Goal: Task Accomplishment & Management: Manage account settings

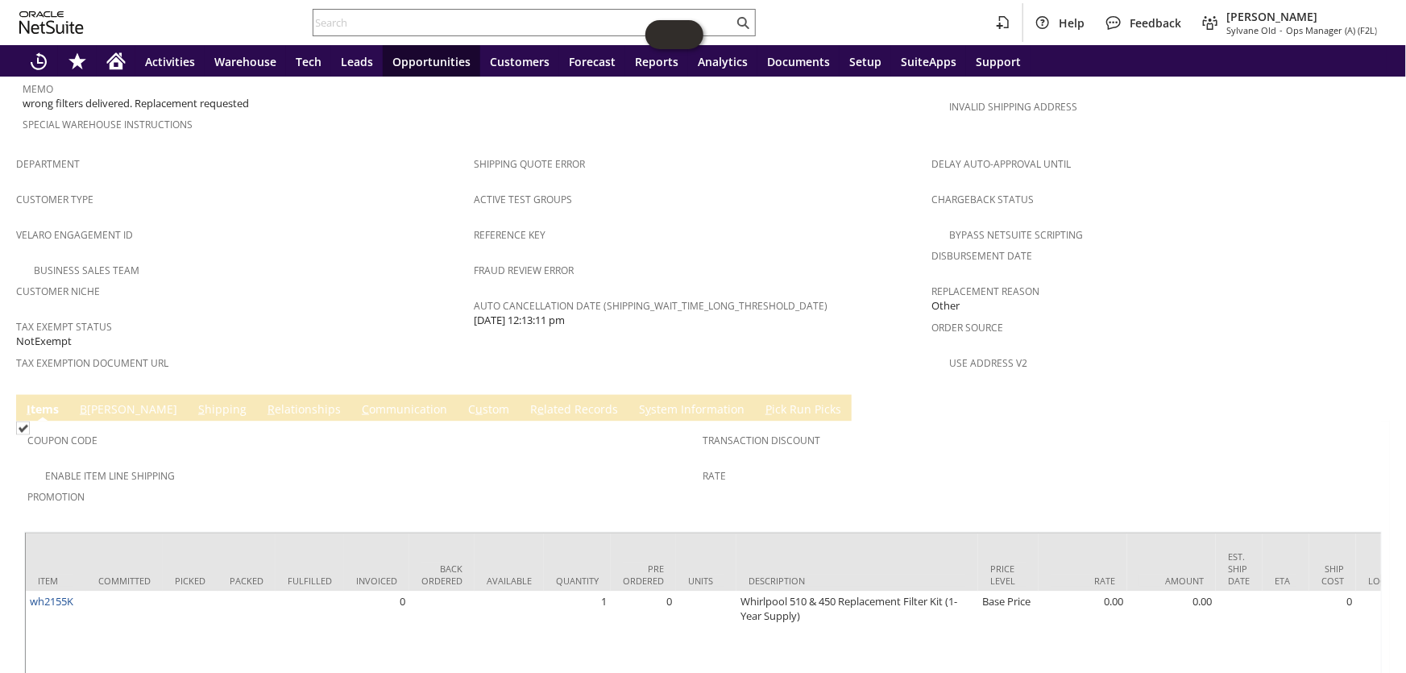
scroll to position [439, 0]
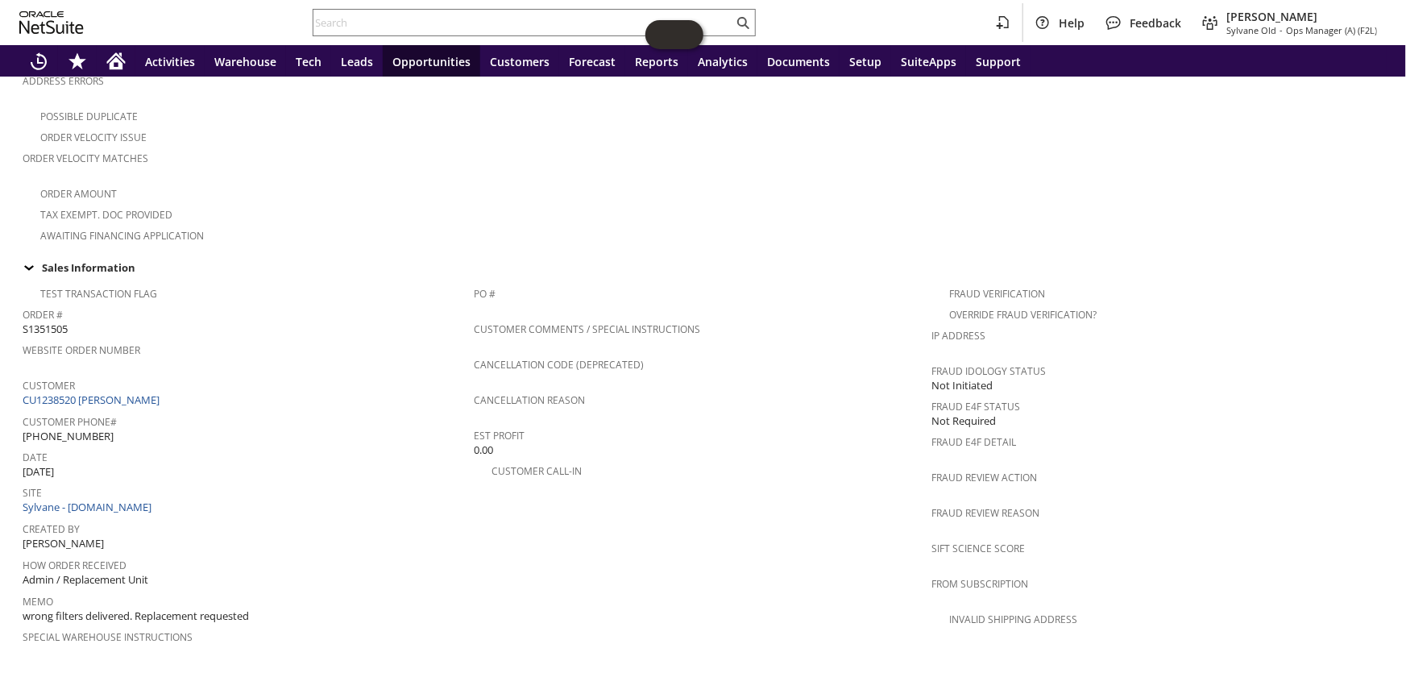
click at [56, 321] on span "S1351505" at bounding box center [45, 328] width 45 height 15
copy span "S1351505"
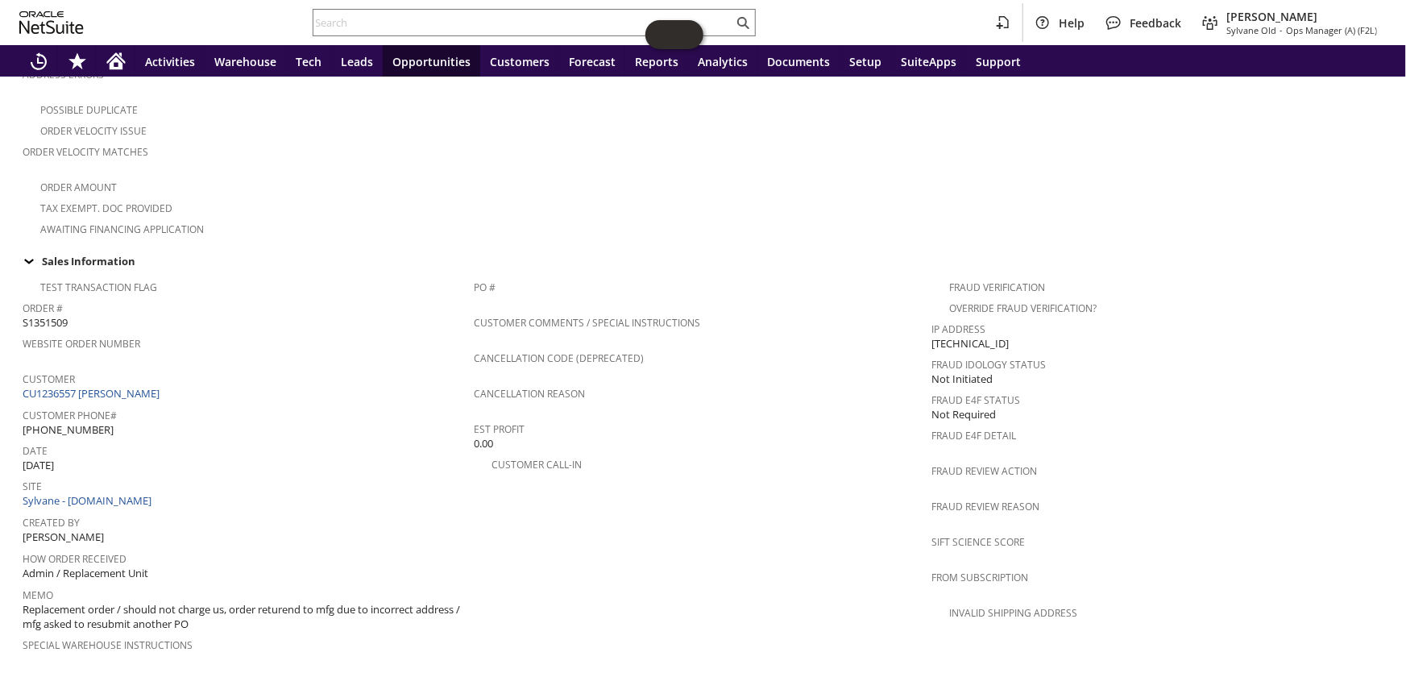
scroll to position [439, 0]
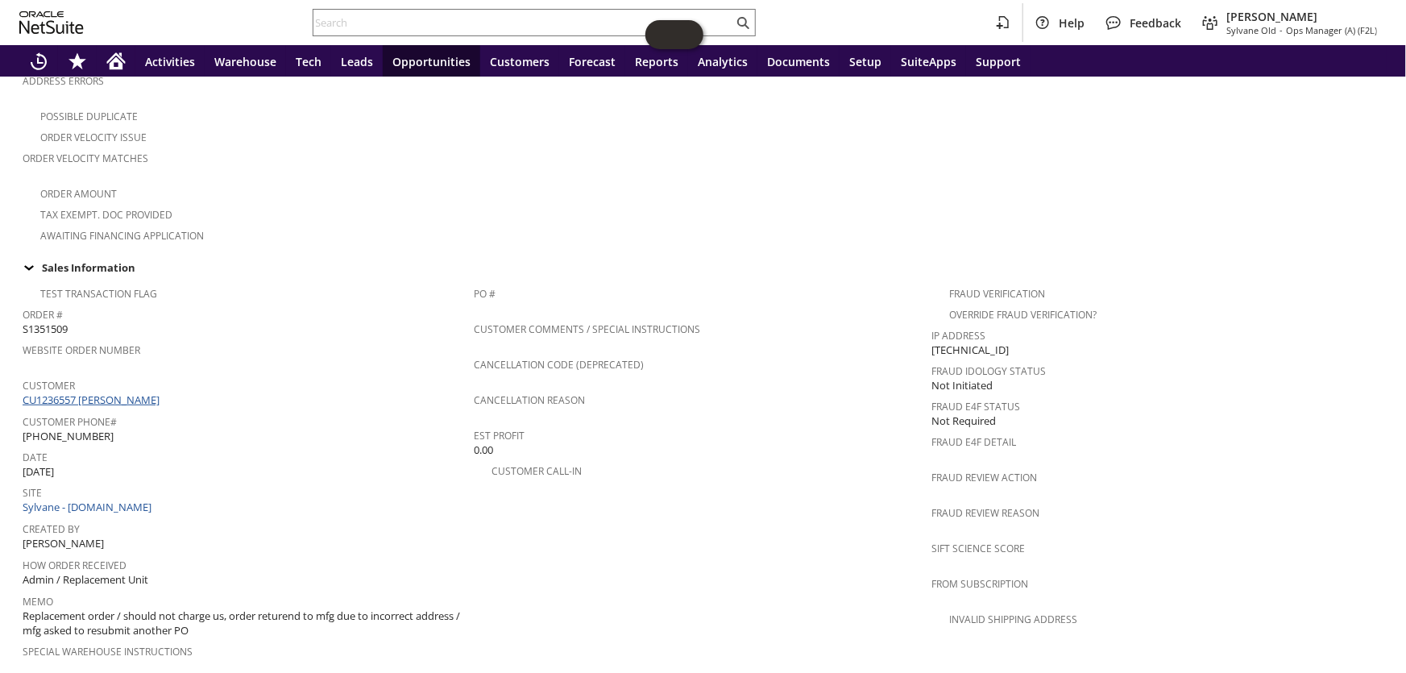
click at [98, 392] on link "CU1236557 Martin M Ryan" at bounding box center [93, 399] width 141 height 15
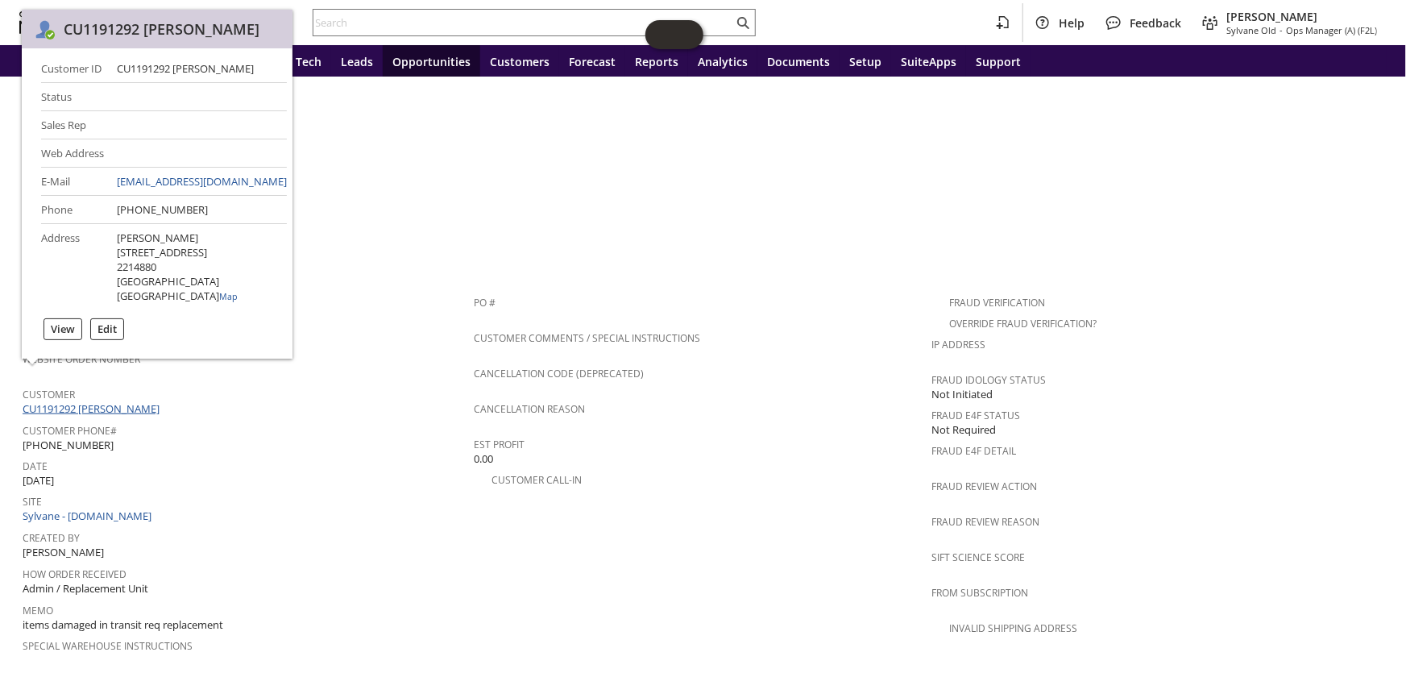
click at [129, 401] on link "CU1191292 Wayne T Tokarczyk" at bounding box center [93, 408] width 141 height 15
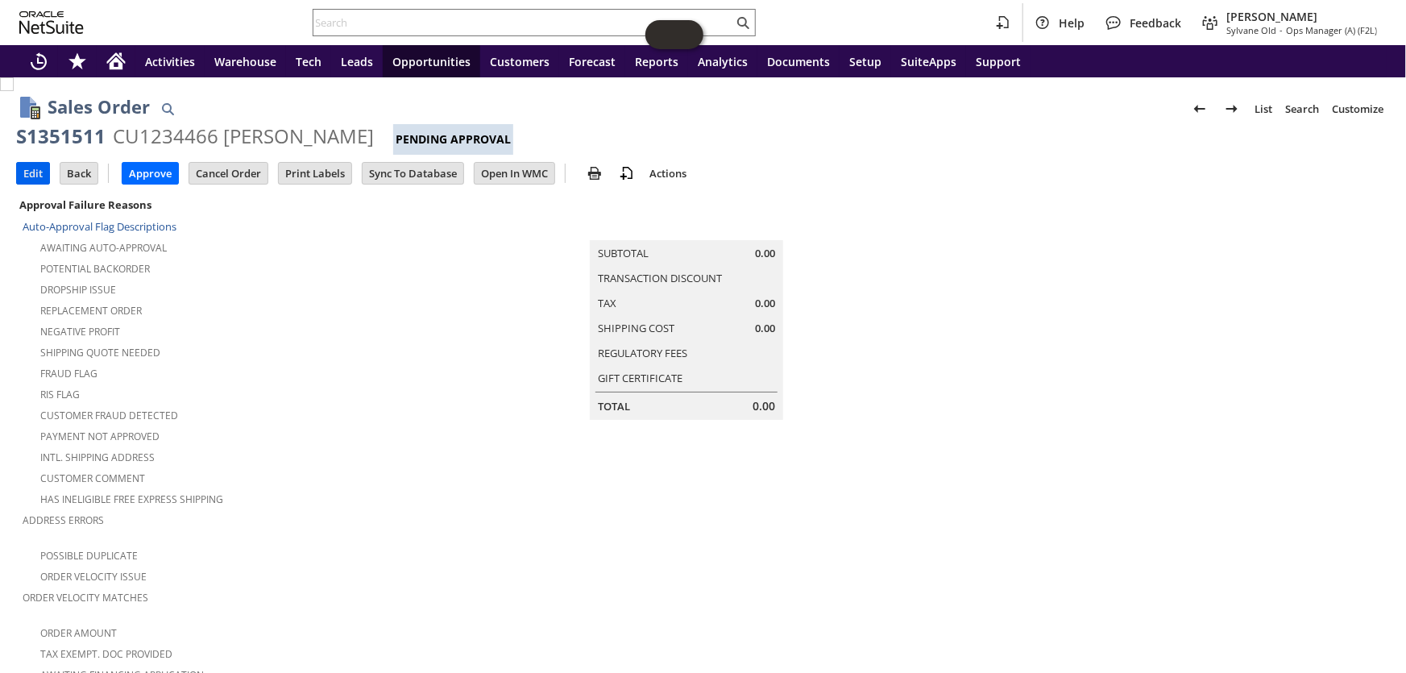
click at [32, 169] on input "Edit" at bounding box center [33, 173] width 32 height 21
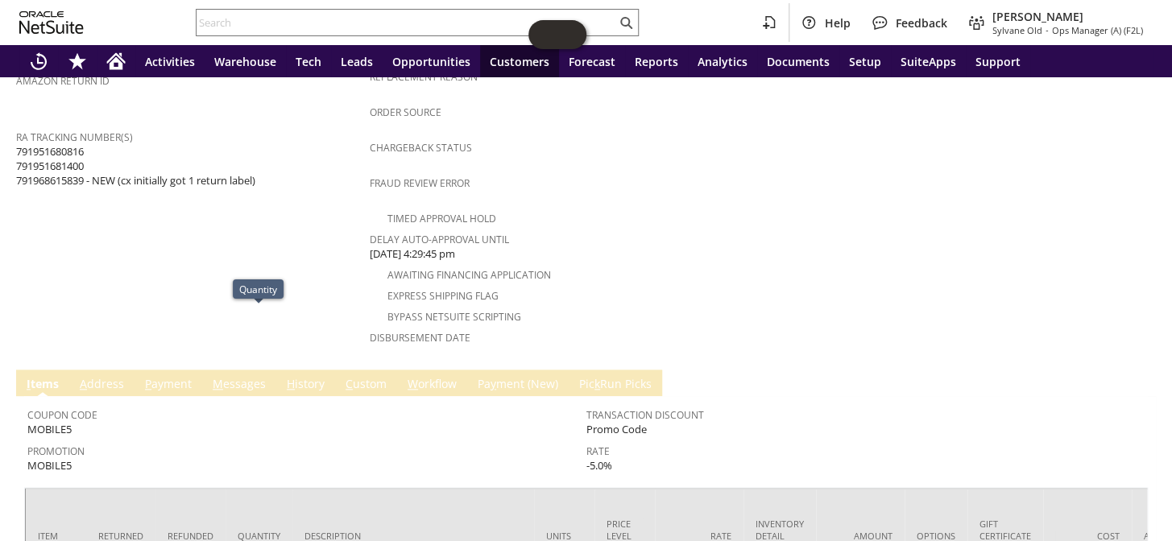
scroll to position [627, 0]
click at [73, 149] on span "791951680816 791951681400 791968615839 - NEW (cx initially got 1 return label)" at bounding box center [135, 168] width 239 height 44
copy span "791968615839"
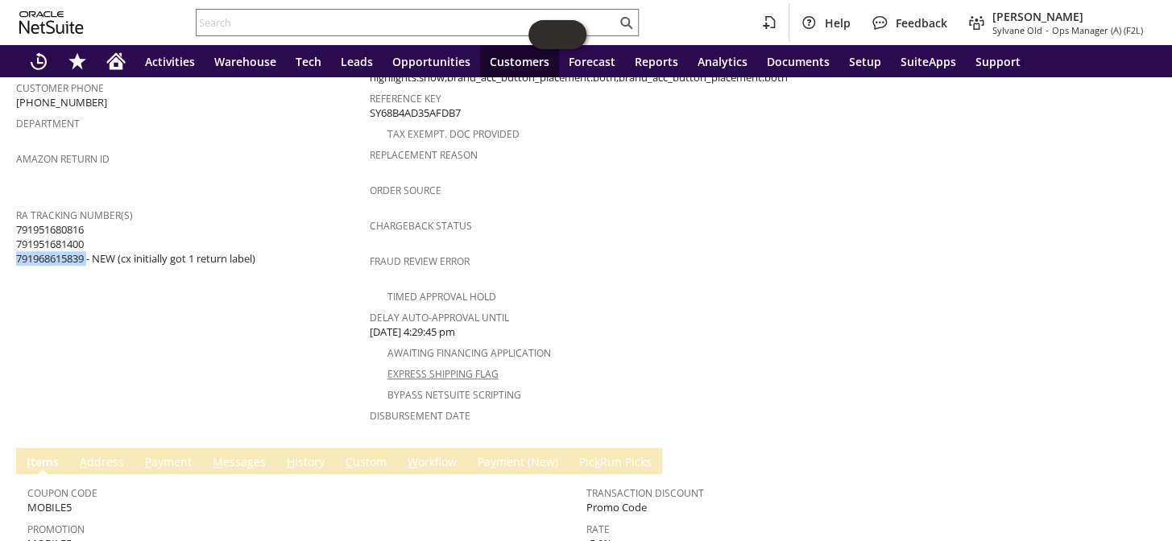
scroll to position [480, 0]
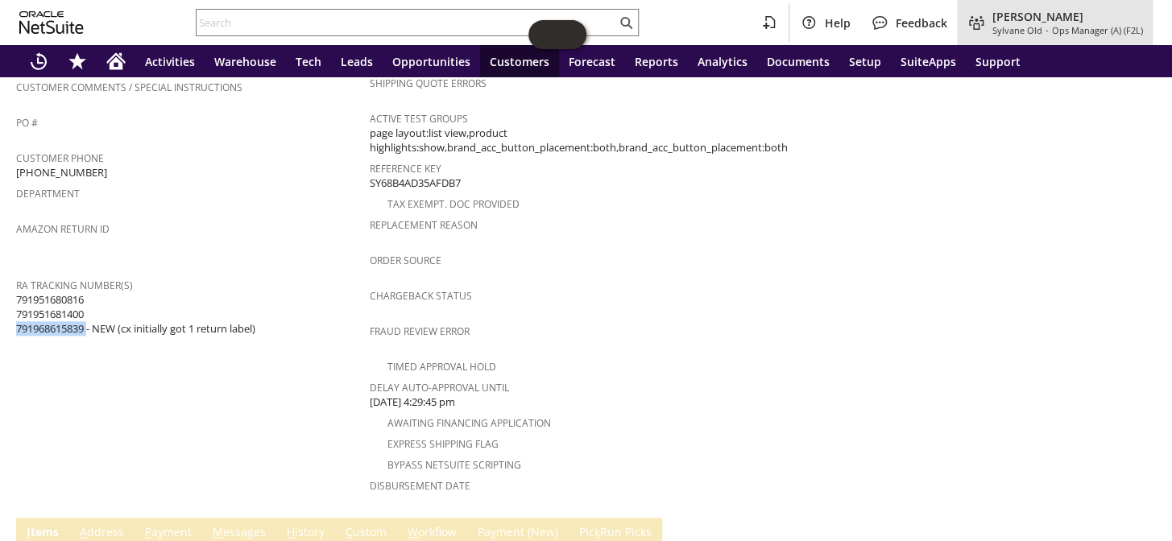
click at [1084, 24] on span "Ops Manager (A) (F2L)" at bounding box center [1097, 30] width 91 height 12
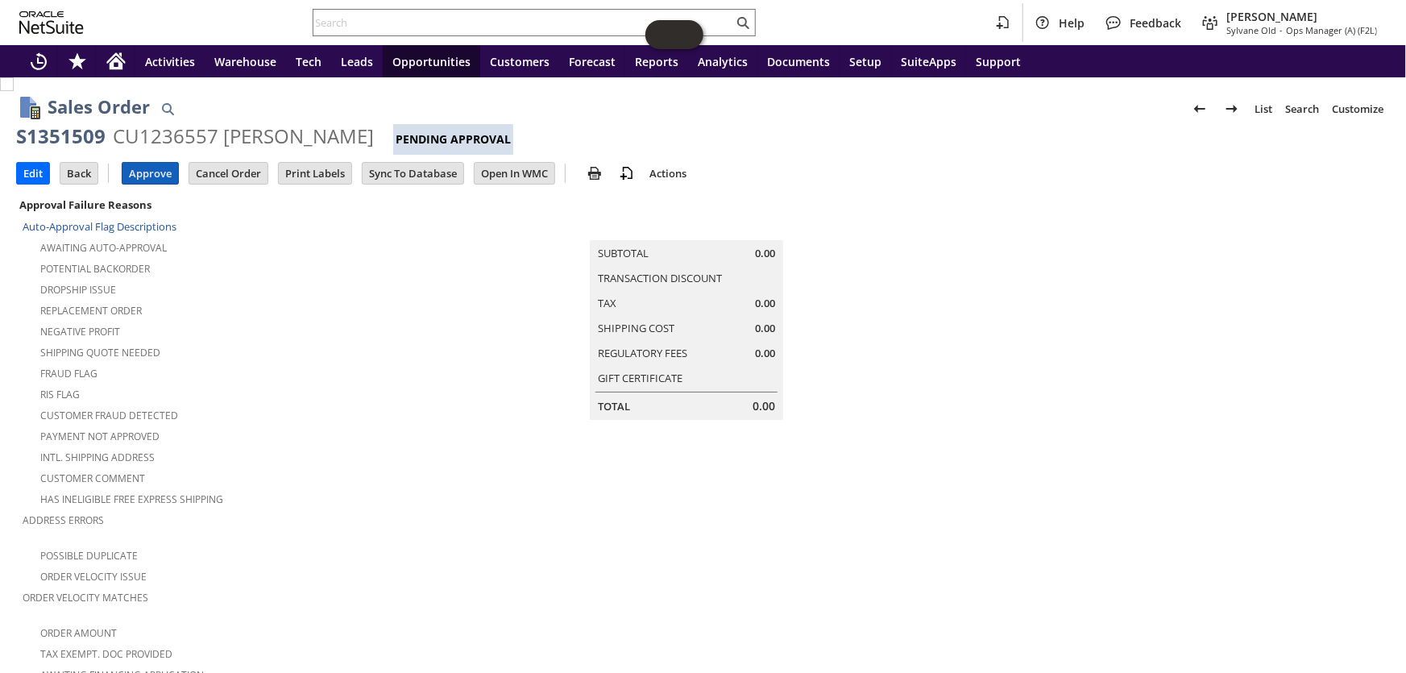
click at [147, 171] on input "Approve" at bounding box center [150, 173] width 56 height 21
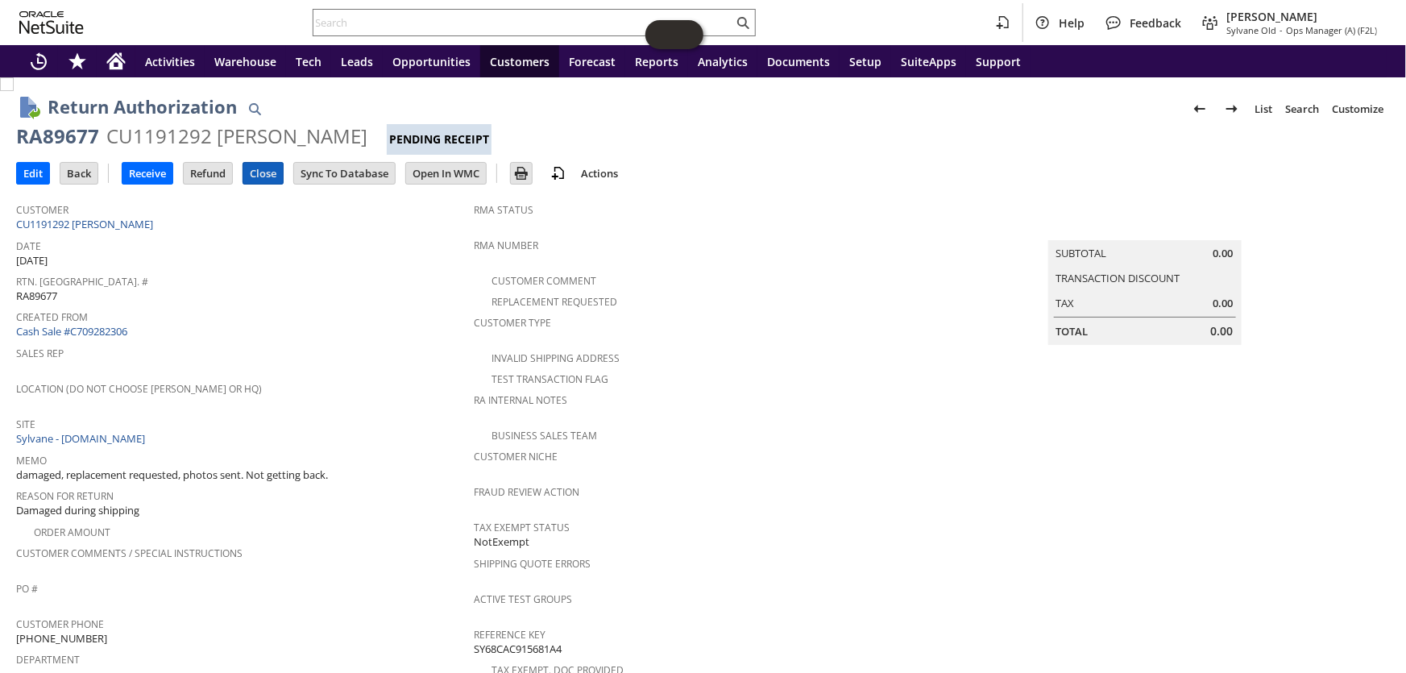
click at [266, 177] on input "Close" at bounding box center [262, 173] width 39 height 21
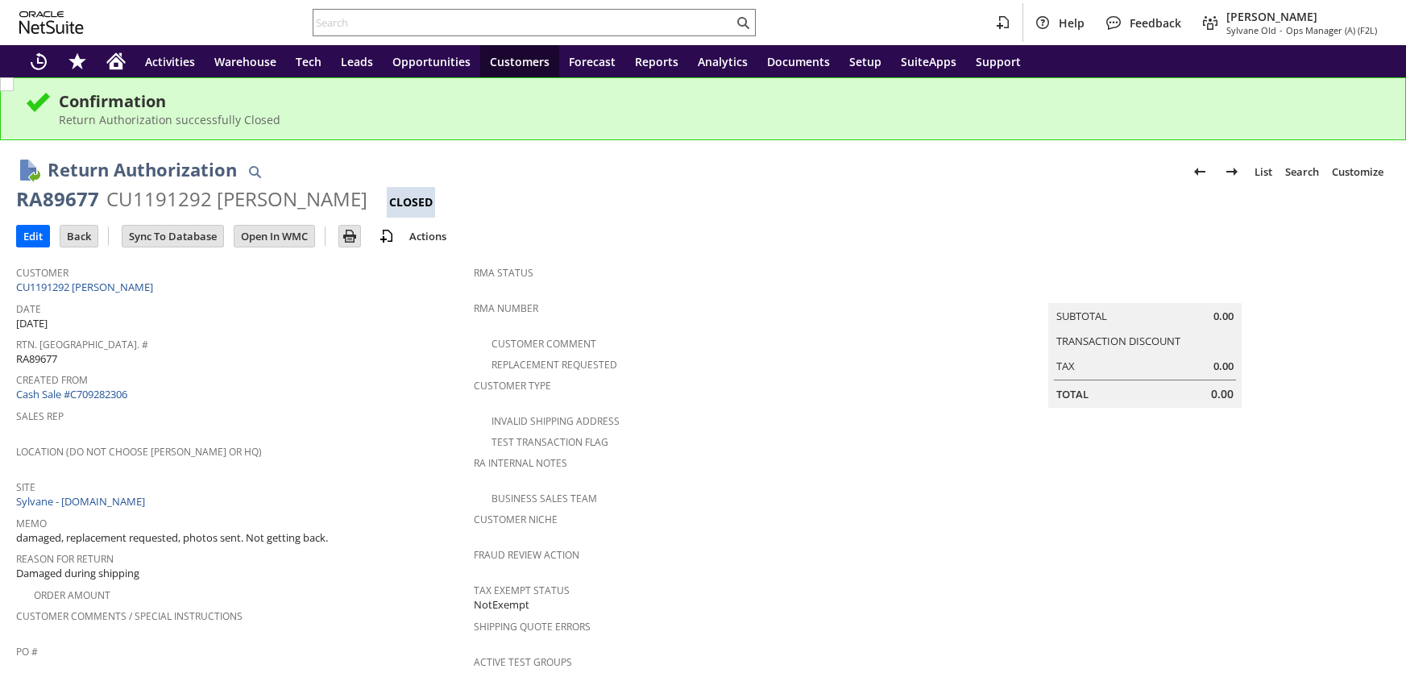
click at [106, 286] on link "CU1191292 [PERSON_NAME]" at bounding box center [86, 287] width 141 height 15
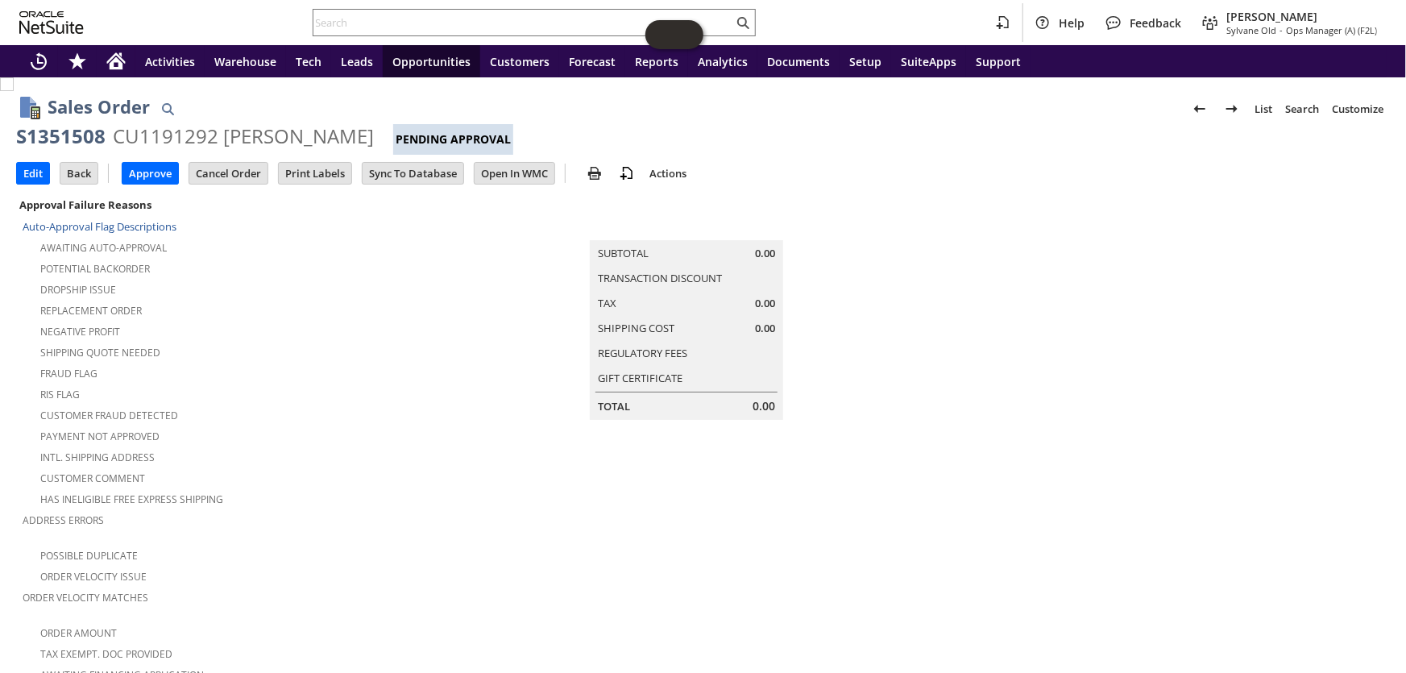
click at [135, 160] on td "Approve" at bounding box center [155, 173] width 67 height 30
click at [150, 169] on input "Approve" at bounding box center [150, 173] width 56 height 21
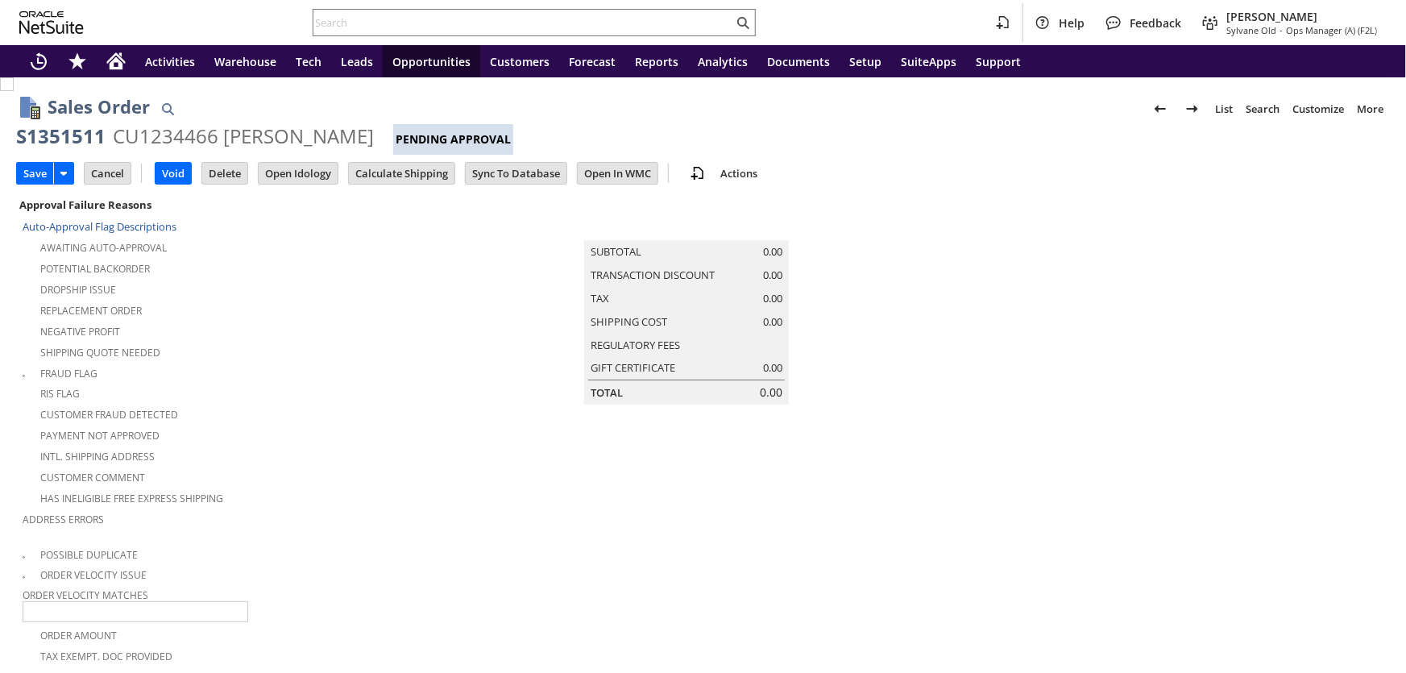
scroll to position [487, 0]
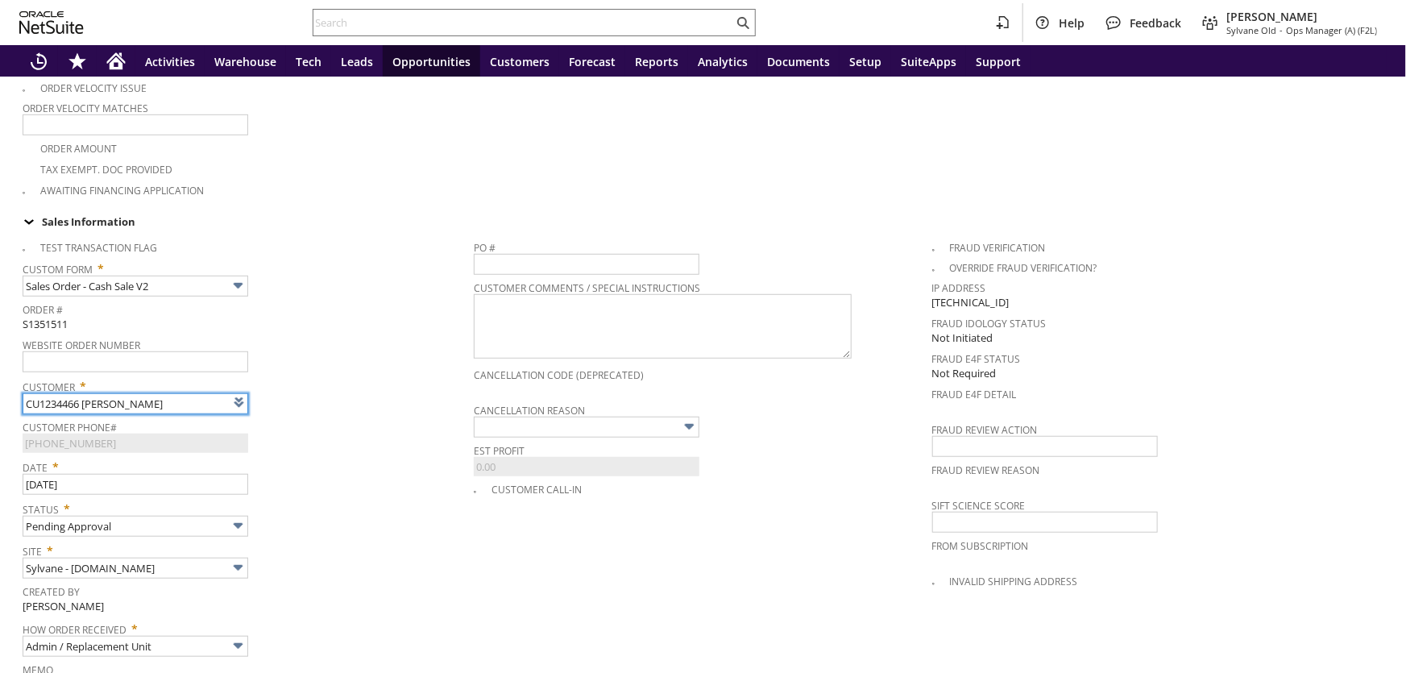
type input "Intelligent Recommendations ⁰"
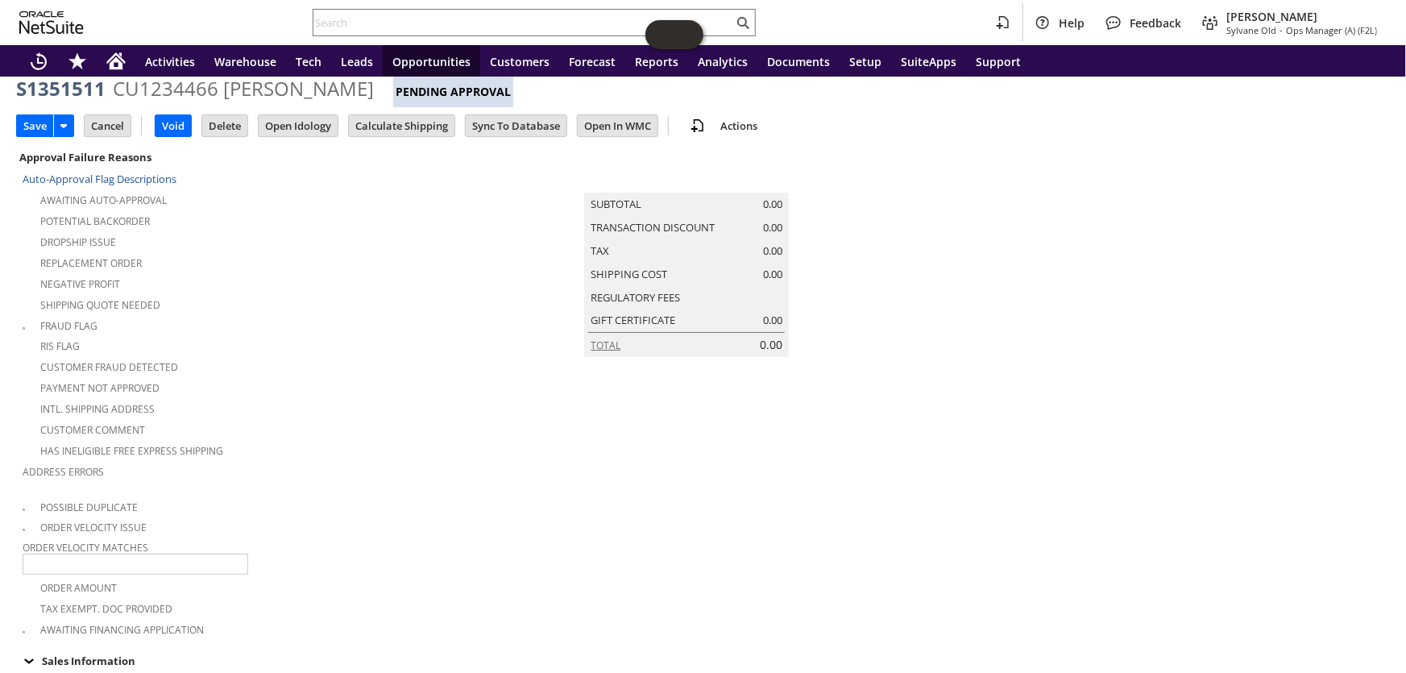
scroll to position [0, 0]
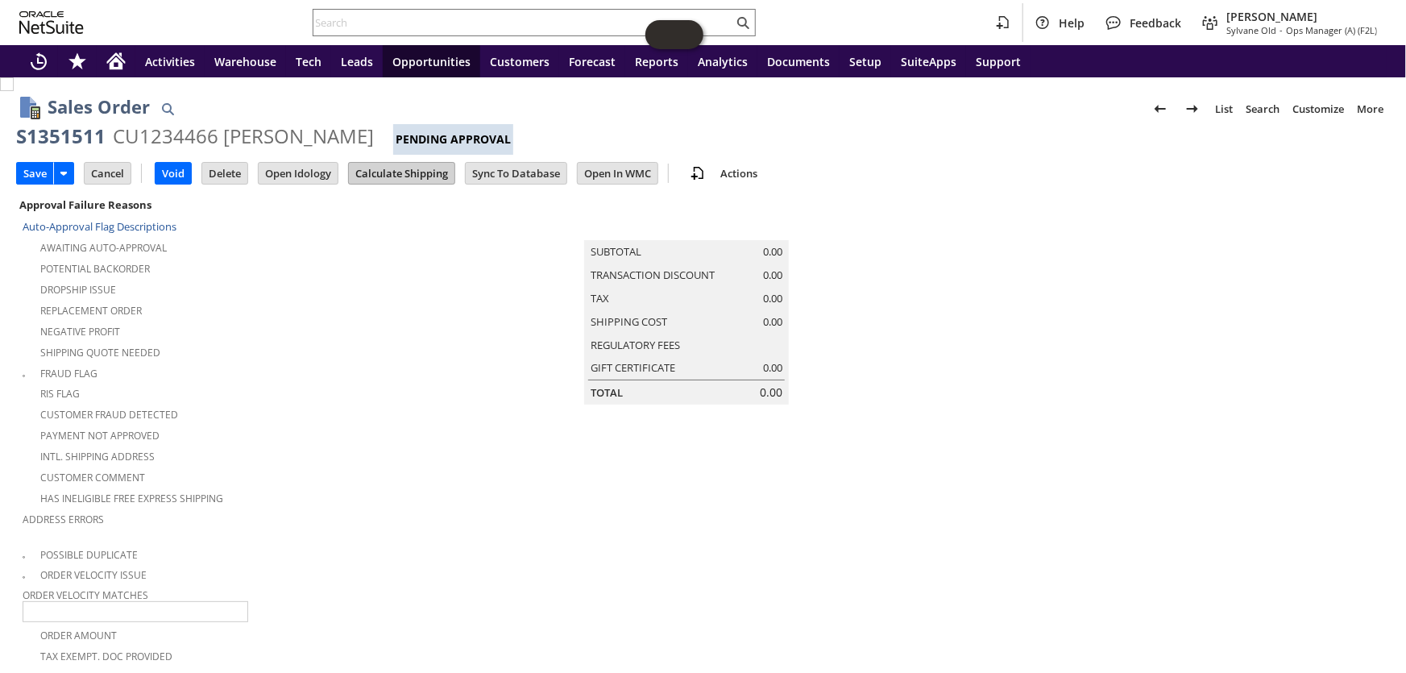
click at [371, 175] on input "Calculate Shipping" at bounding box center [402, 173] width 106 height 21
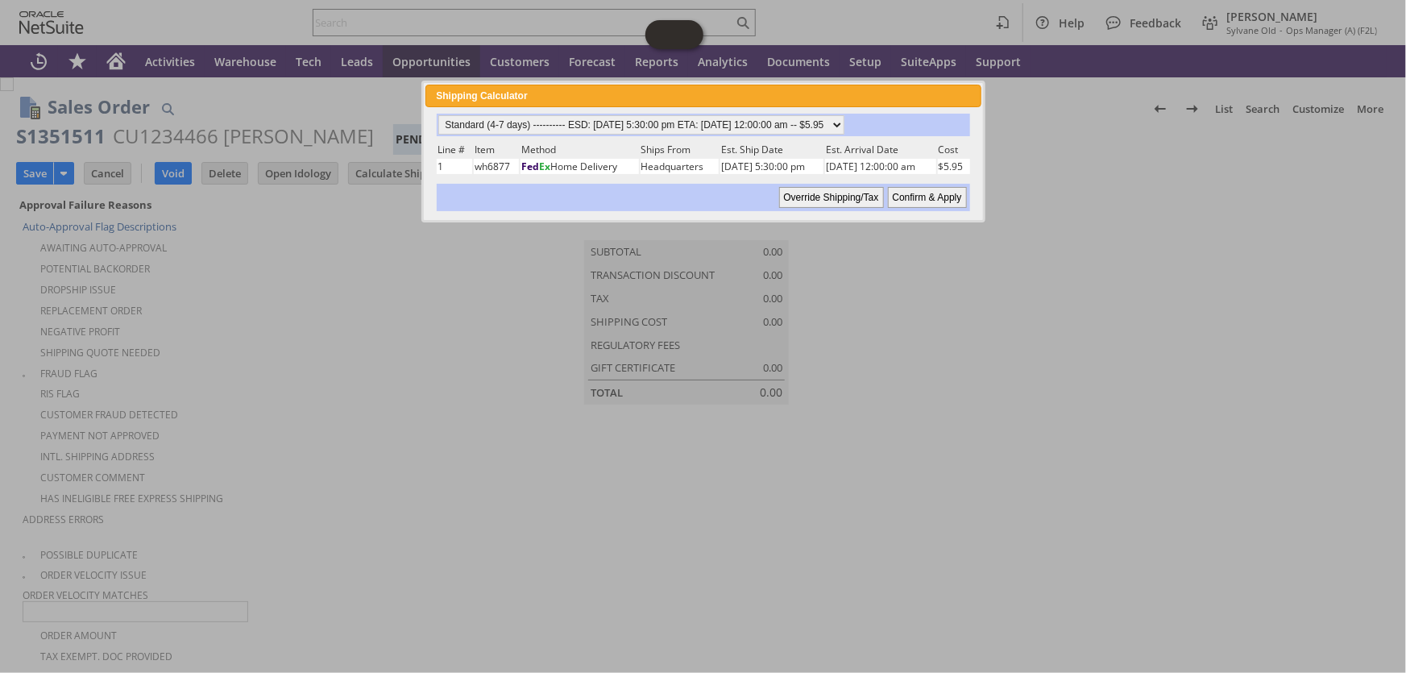
click at [898, 194] on input "Confirm & Apply" at bounding box center [927, 197] width 79 height 21
type input "Add"
type input "Copy Previous"
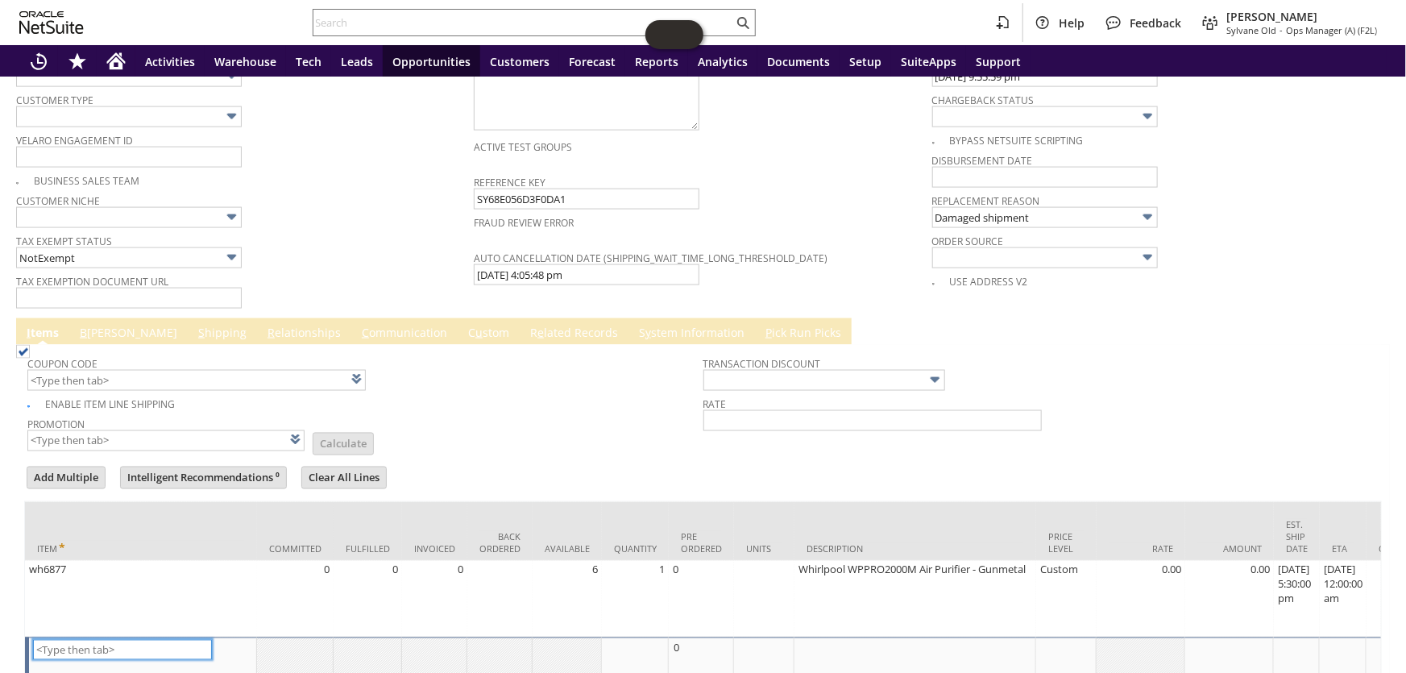
scroll to position [1270, 0]
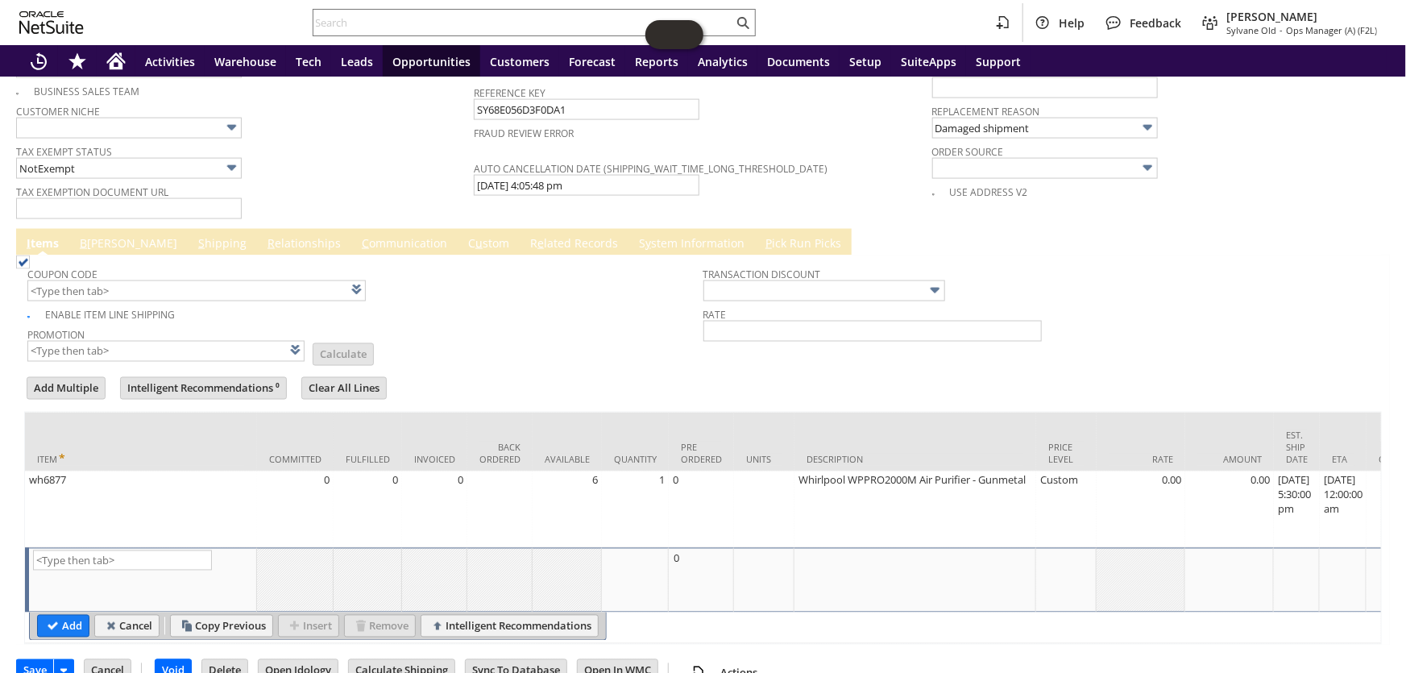
click at [194, 235] on link "S hipping" at bounding box center [222, 244] width 56 height 18
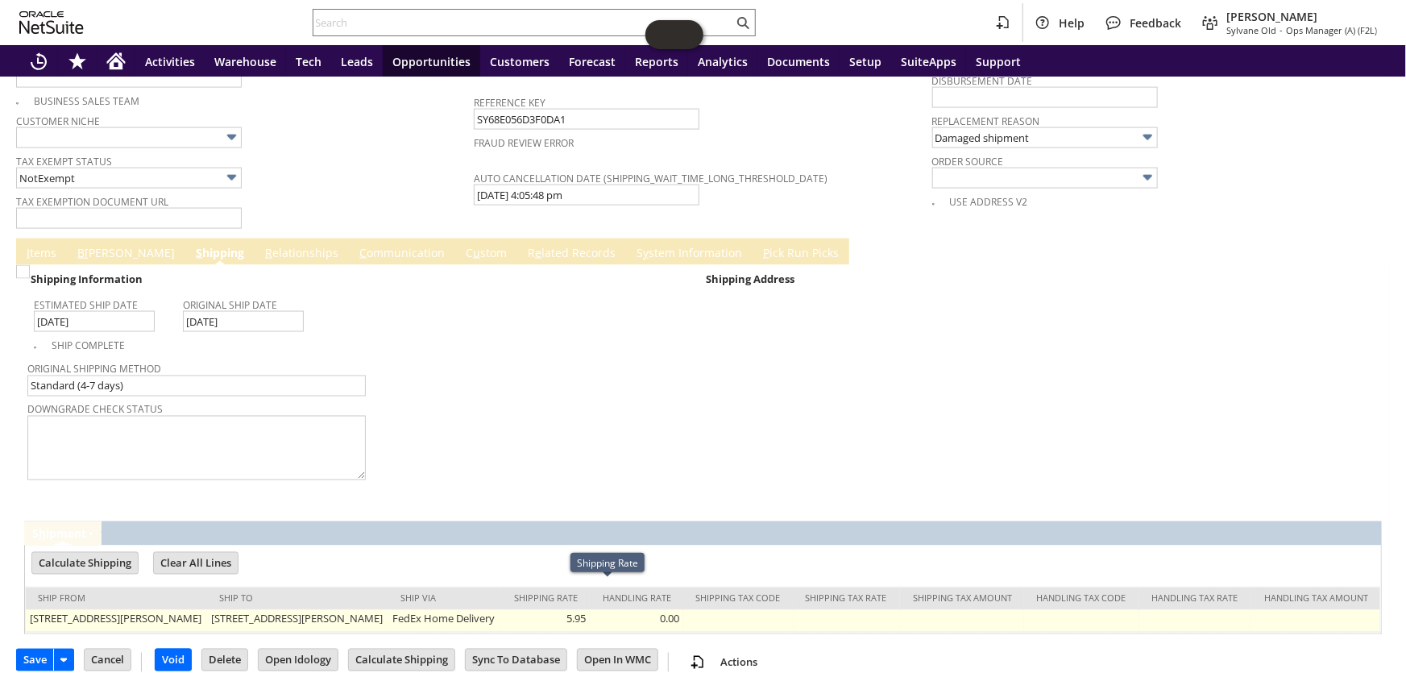
click at [590, 610] on td "5.95" at bounding box center [544, 621] width 89 height 23
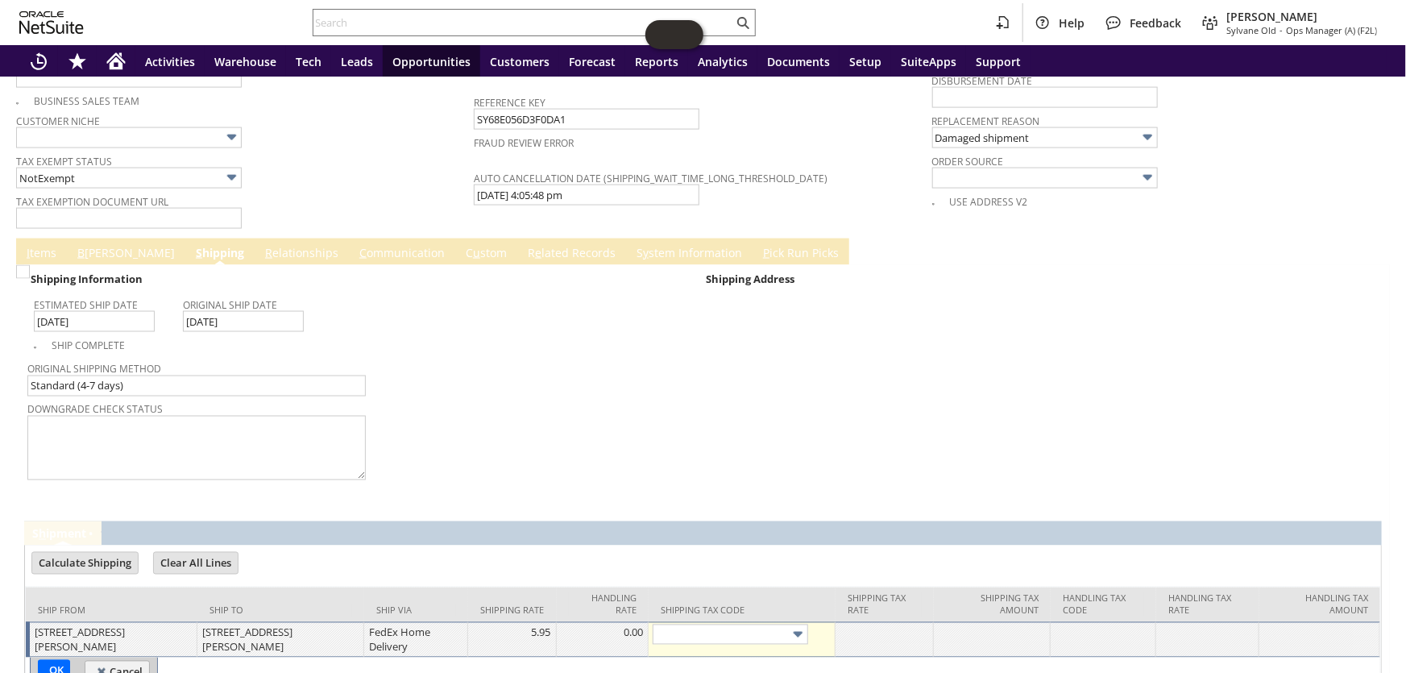
click at [552, 624] on div "5.95" at bounding box center [512, 632] width 80 height 16
click at [31, 245] on link "I tems" at bounding box center [42, 254] width 38 height 18
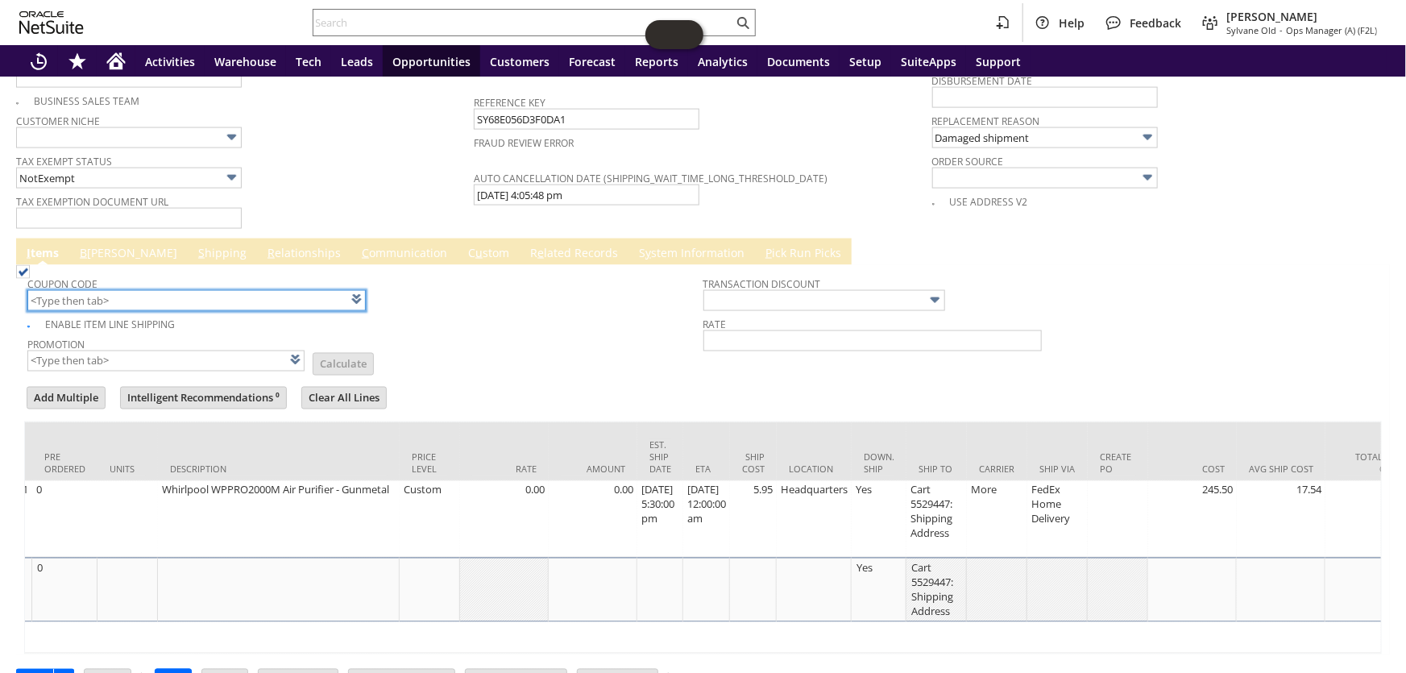
scroll to position [0, 831]
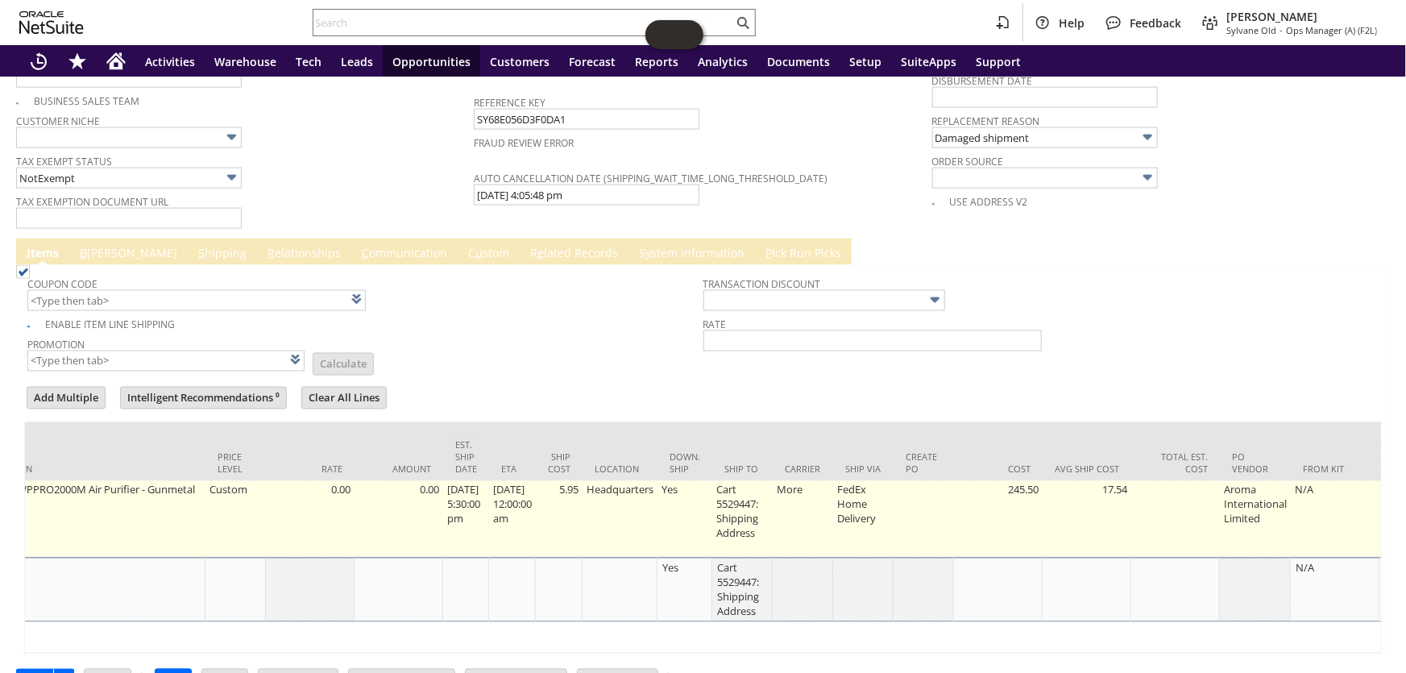
click at [582, 481] on td "5.95" at bounding box center [559, 519] width 47 height 77
type input "5.95"
type input "OK"
type input "Make Copy"
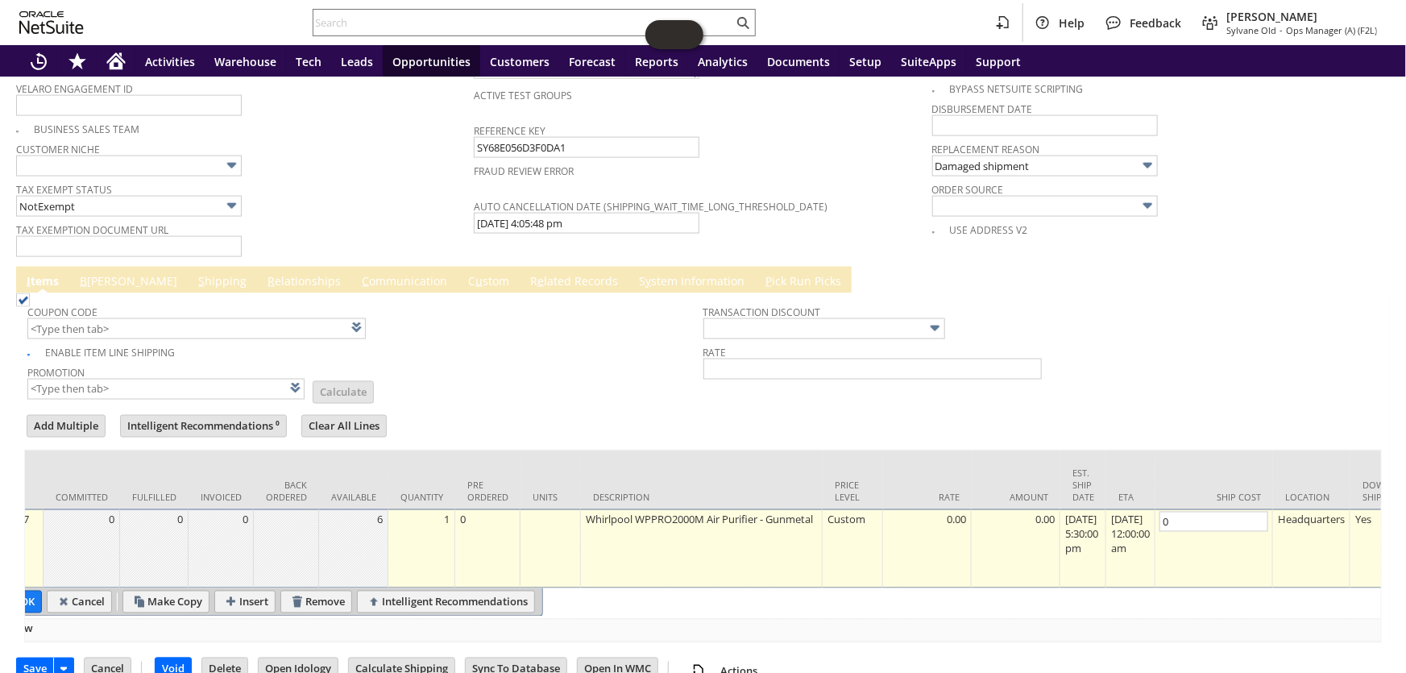
scroll to position [0, 0]
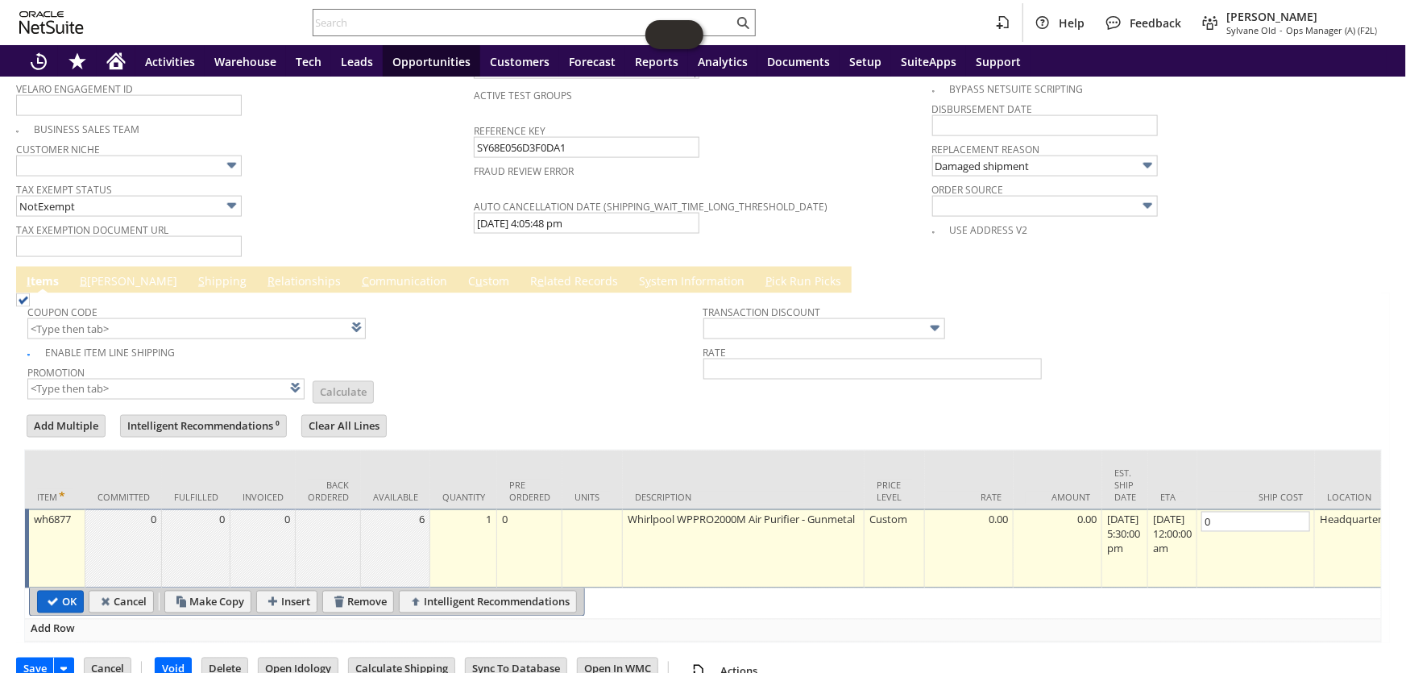
type input "0"
click at [70, 591] on input "OK" at bounding box center [60, 601] width 45 height 21
type input "Add"
type input "Copy Previous"
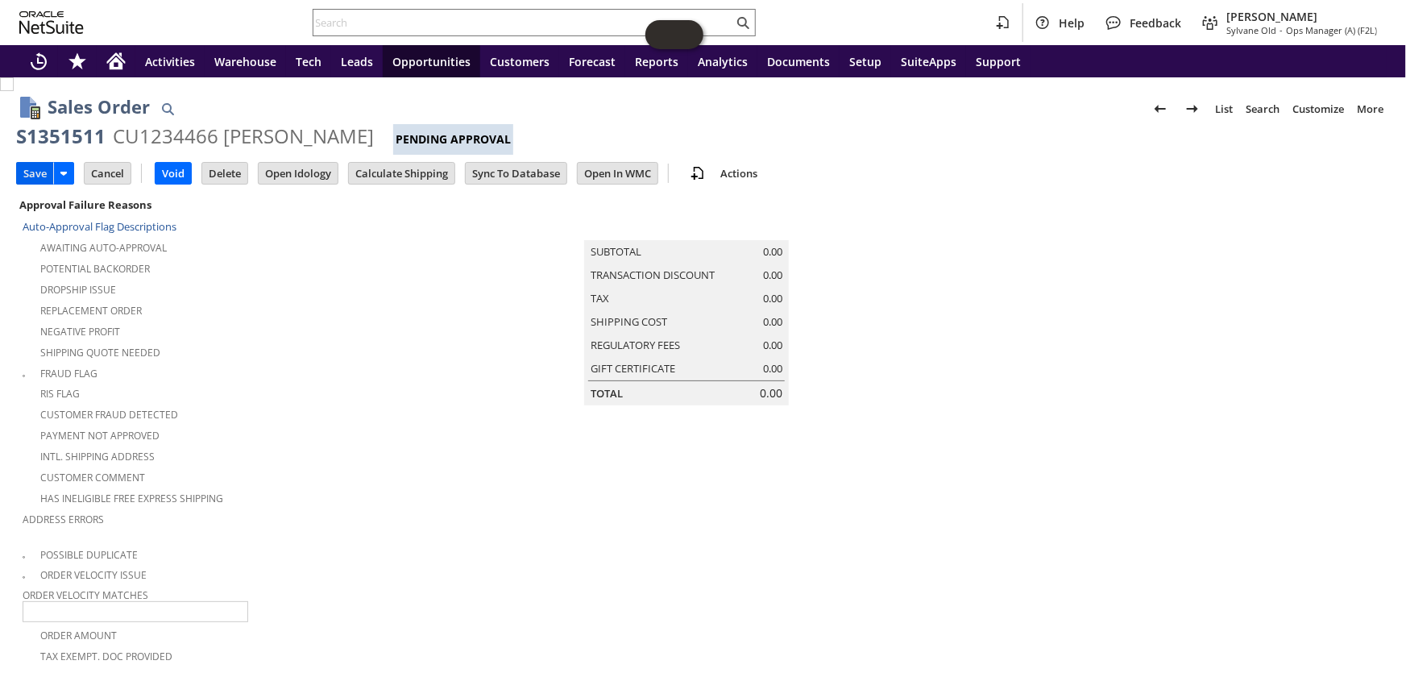
click at [33, 175] on input "Save" at bounding box center [35, 173] width 36 height 21
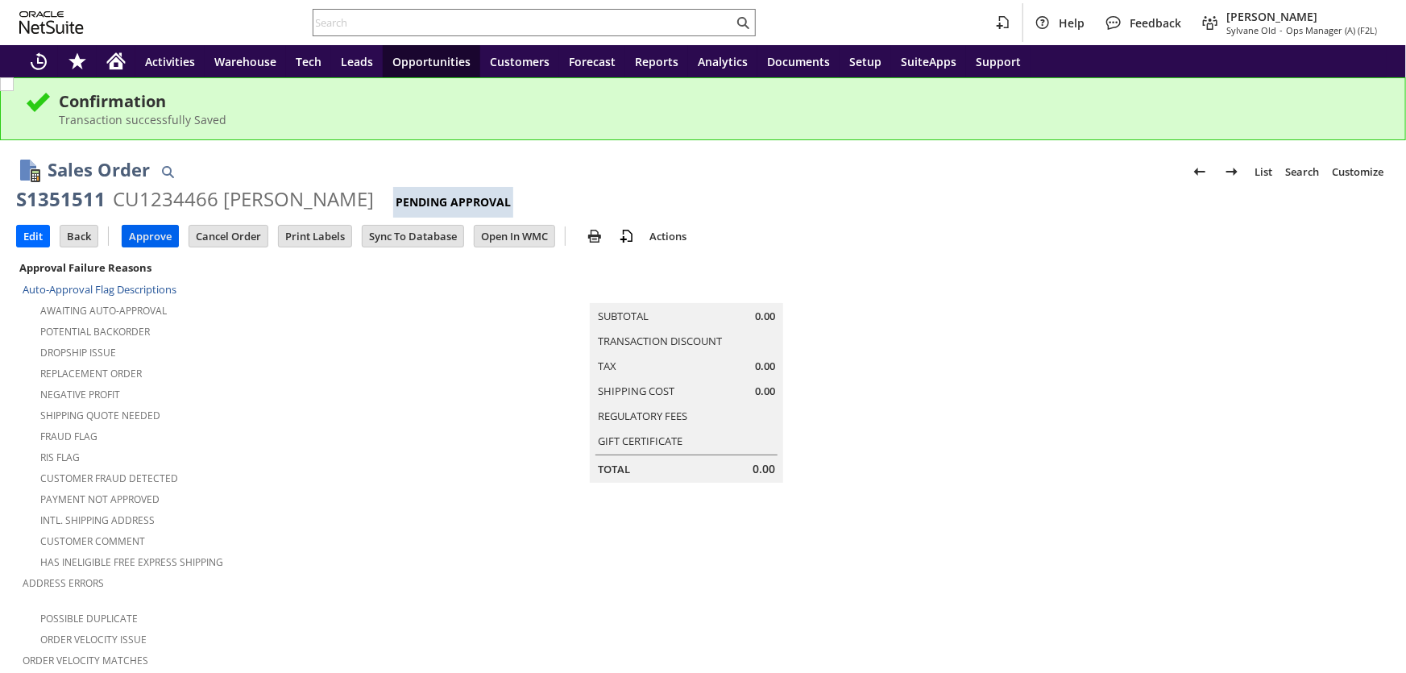
click at [162, 231] on input "Approve" at bounding box center [150, 236] width 56 height 21
